Goal: Transaction & Acquisition: Book appointment/travel/reservation

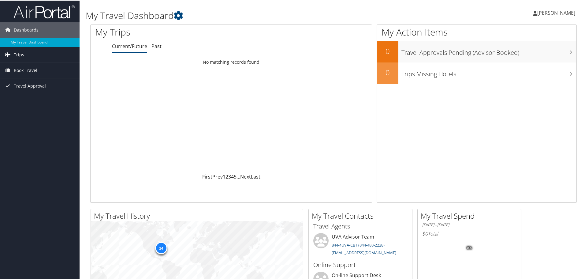
click at [25, 53] on link "Trips" at bounding box center [40, 54] width 80 height 15
click at [24, 65] on link "Current/Future Trips" at bounding box center [40, 66] width 80 height 9
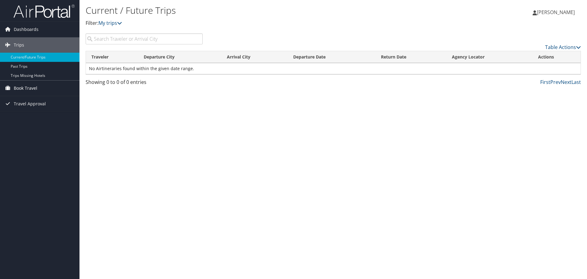
click at [25, 89] on span "Book Travel" at bounding box center [26, 87] width 24 height 15
click at [29, 121] on link "Book/Manage Online Trips" at bounding box center [40, 118] width 80 height 9
click at [568, 12] on span "[PERSON_NAME]" at bounding box center [556, 12] width 38 height 7
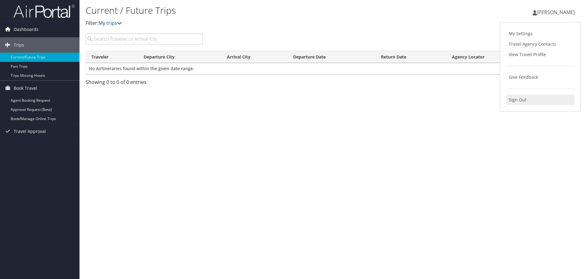
click at [532, 98] on link "Sign Out" at bounding box center [541, 100] width 68 height 10
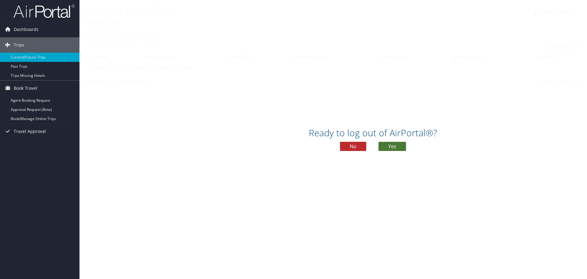
click at [392, 147] on button "Yes" at bounding box center [393, 146] width 28 height 9
